Goal: Task Accomplishment & Management: Manage account settings

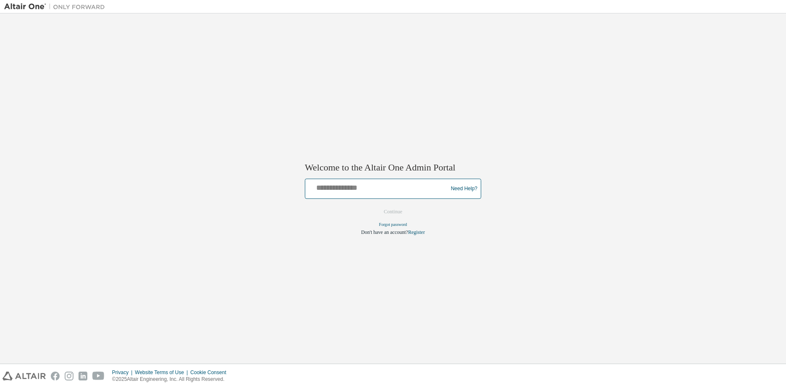
click at [351, 187] on input "text" at bounding box center [377, 187] width 138 height 12
type input "**********"
click at [405, 213] on button "Continue" at bounding box center [393, 212] width 36 height 13
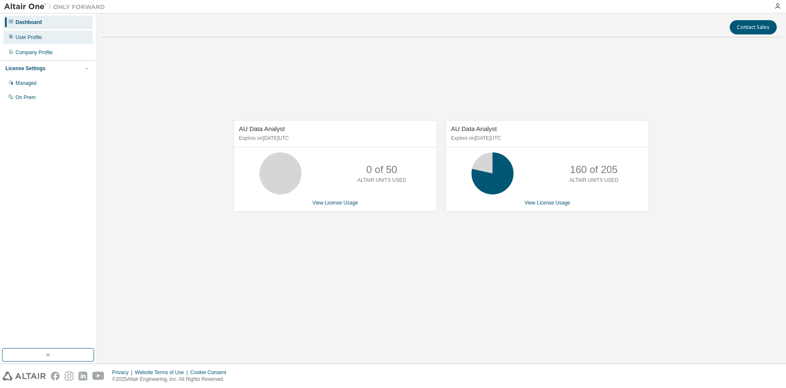
click at [29, 37] on div "User Profile" at bounding box center [29, 37] width 26 height 7
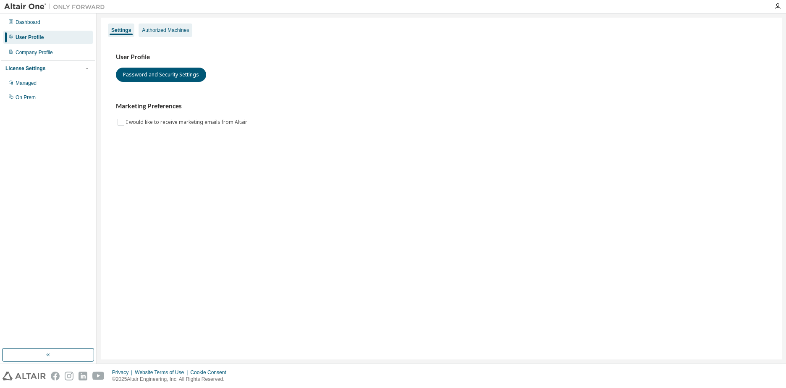
click at [154, 31] on div "Authorized Machines" at bounding box center [165, 30] width 47 height 7
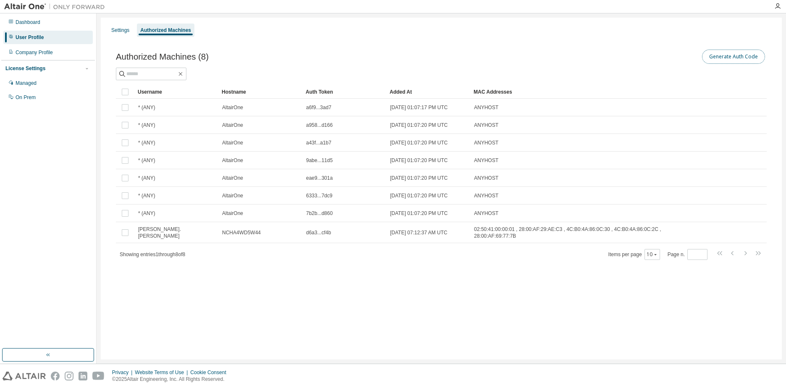
click at [731, 56] on button "Generate Auth Code" at bounding box center [733, 57] width 63 height 14
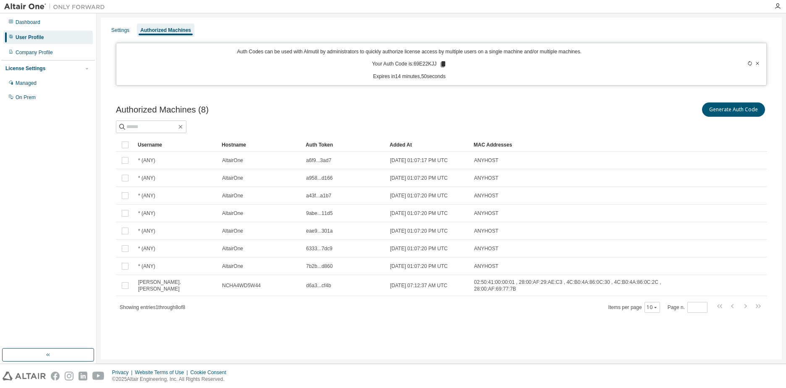
click at [416, 65] on p "Your Auth Code is: 69E22KJJ" at bounding box center [409, 64] width 75 height 8
click at [413, 74] on p "Expires in 14 minutes, 50 seconds" at bounding box center [409, 76] width 576 height 7
click at [414, 66] on p "Your Auth Code is: 69E22KJJ" at bounding box center [409, 64] width 75 height 8
drag, startPoint x: 415, startPoint y: 65, endPoint x: 434, endPoint y: 64, distance: 18.5
click at [434, 64] on p "Your Auth Code is: 69E22KJJ" at bounding box center [409, 64] width 75 height 8
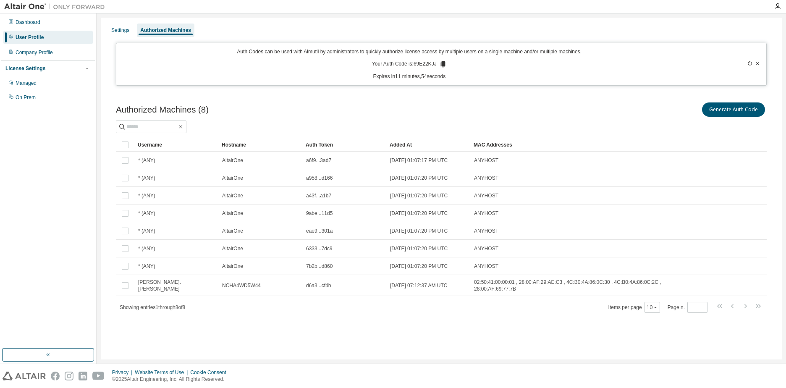
drag, startPoint x: 434, startPoint y: 64, endPoint x: 439, endPoint y: 76, distance: 13.3
click at [440, 77] on p "Expires in 11 minutes, 54 seconds" at bounding box center [409, 76] width 576 height 7
click at [426, 62] on p "Your Auth Code is: 69E22KJJ" at bounding box center [409, 64] width 75 height 8
copy p "69E22KJJ"
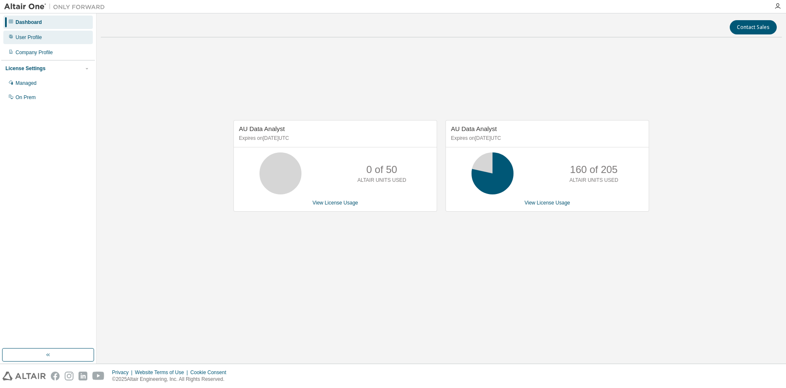
click at [32, 40] on div "User Profile" at bounding box center [29, 37] width 26 height 7
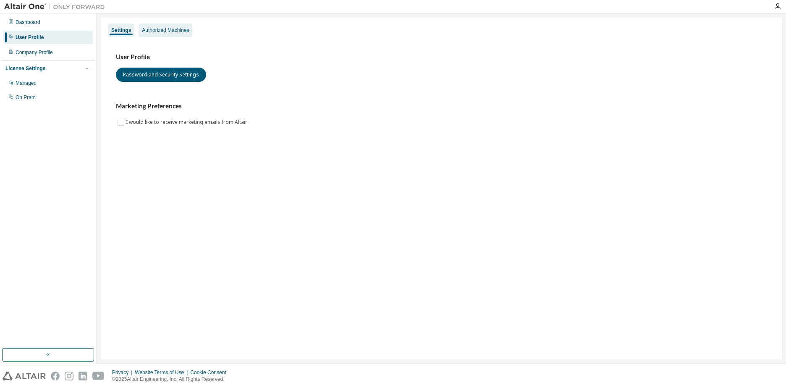
click at [151, 29] on div "Authorized Machines" at bounding box center [165, 30] width 47 height 7
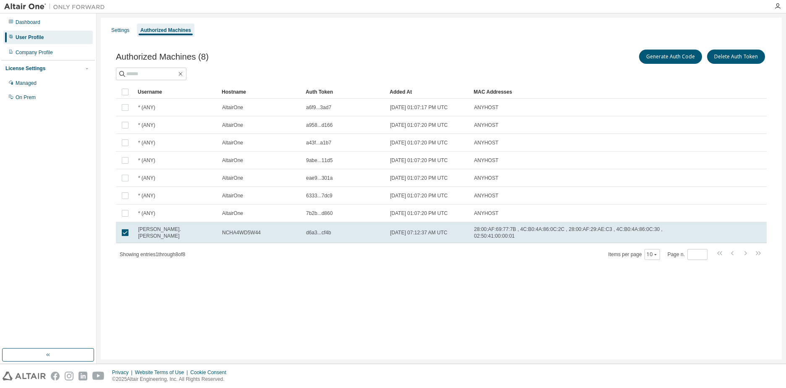
drag, startPoint x: 449, startPoint y: 55, endPoint x: 522, endPoint y: 53, distance: 73.5
click at [449, 55] on div "Generate Auth Code Delete Auth Token" at bounding box center [603, 57] width 325 height 18
click at [656, 59] on button "Generate Auth Code" at bounding box center [670, 57] width 63 height 14
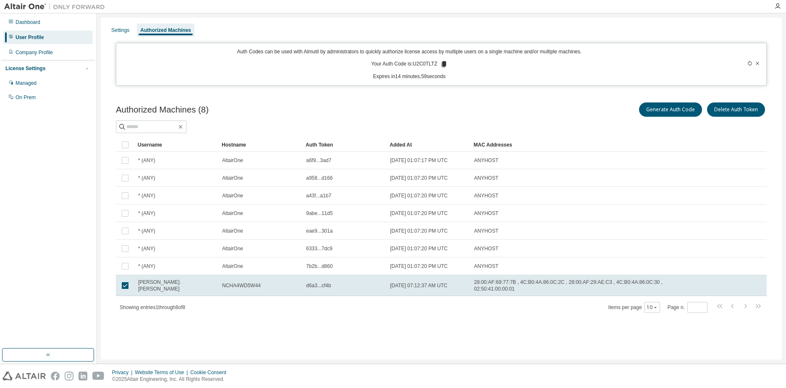
click at [421, 65] on p "Your Auth Code is: U2C0TLTZ" at bounding box center [409, 64] width 76 height 8
copy p "U2C0TLTZ"
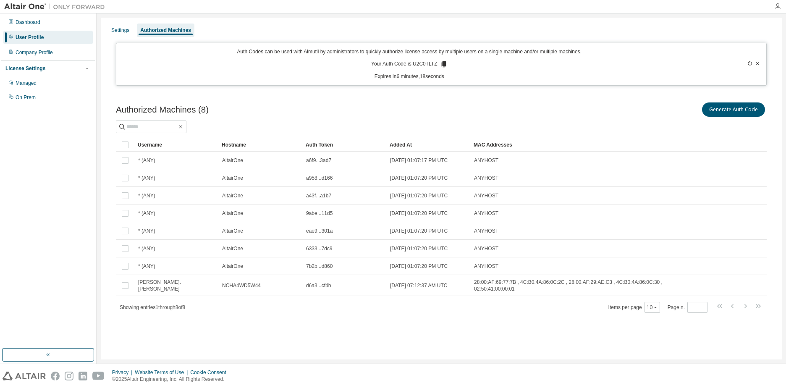
click at [776, 9] on icon "button" at bounding box center [777, 6] width 7 height 7
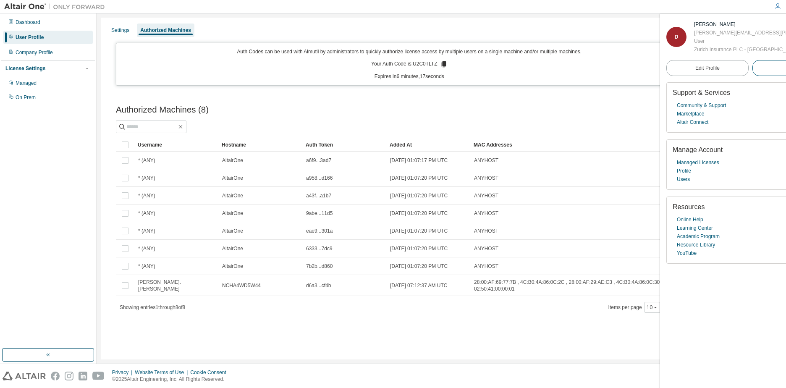
click at [785, 69] on span "Logout" at bounding box center [793, 68] width 16 height 8
